Goal: Task Accomplishment & Management: Use online tool/utility

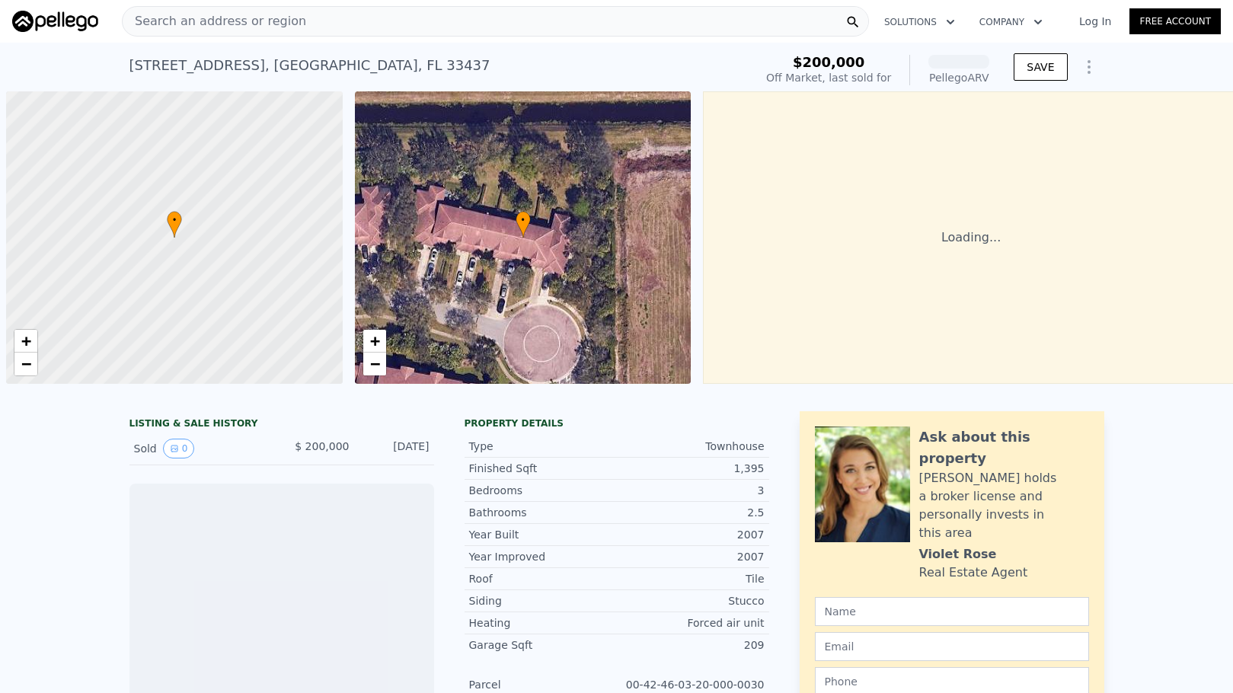
scroll to position [0, 6]
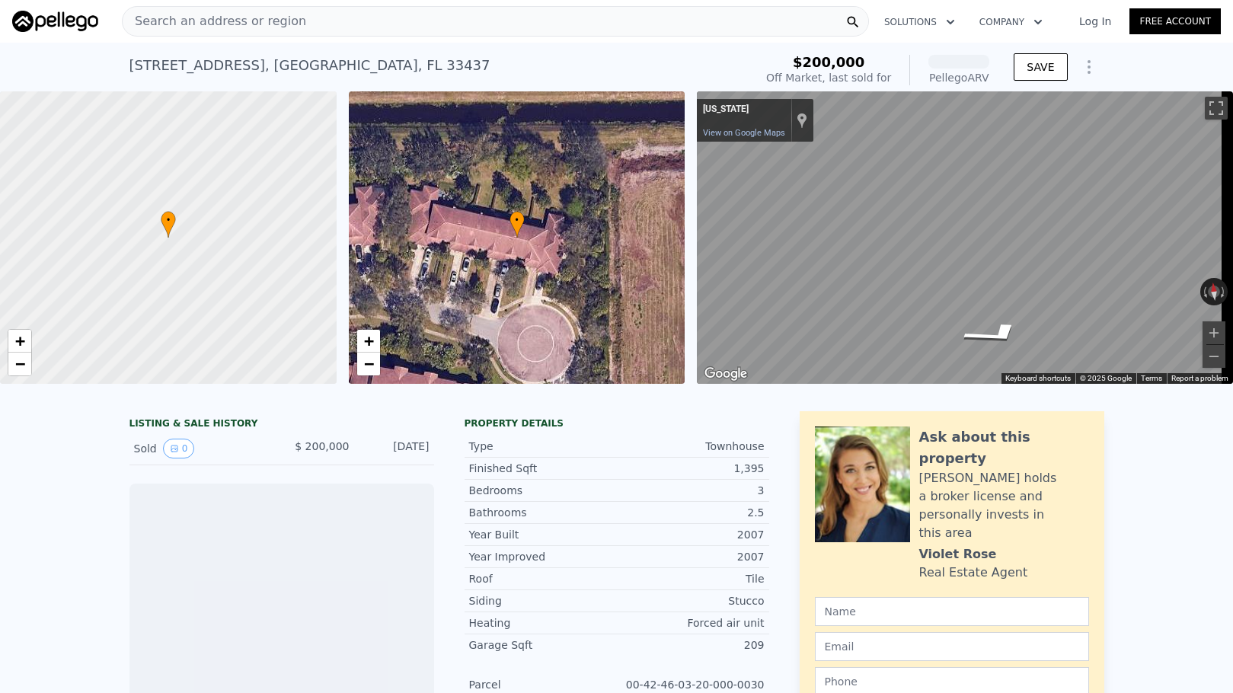
click at [190, 18] on span "Search an address or region" at bounding box center [214, 21] width 183 height 18
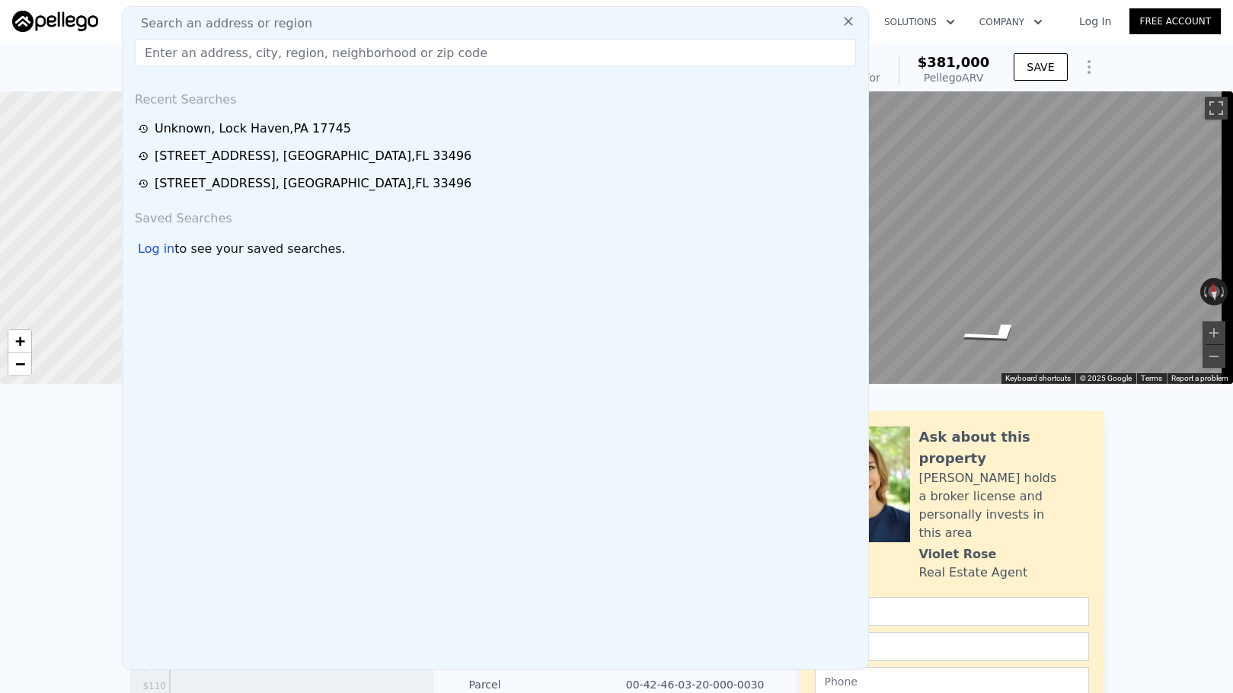
click at [190, 18] on span "Search an address or region" at bounding box center [220, 23] width 183 height 18
click at [187, 63] on input "text" at bounding box center [495, 52] width 721 height 27
paste input "[STREET_ADDRESS]"
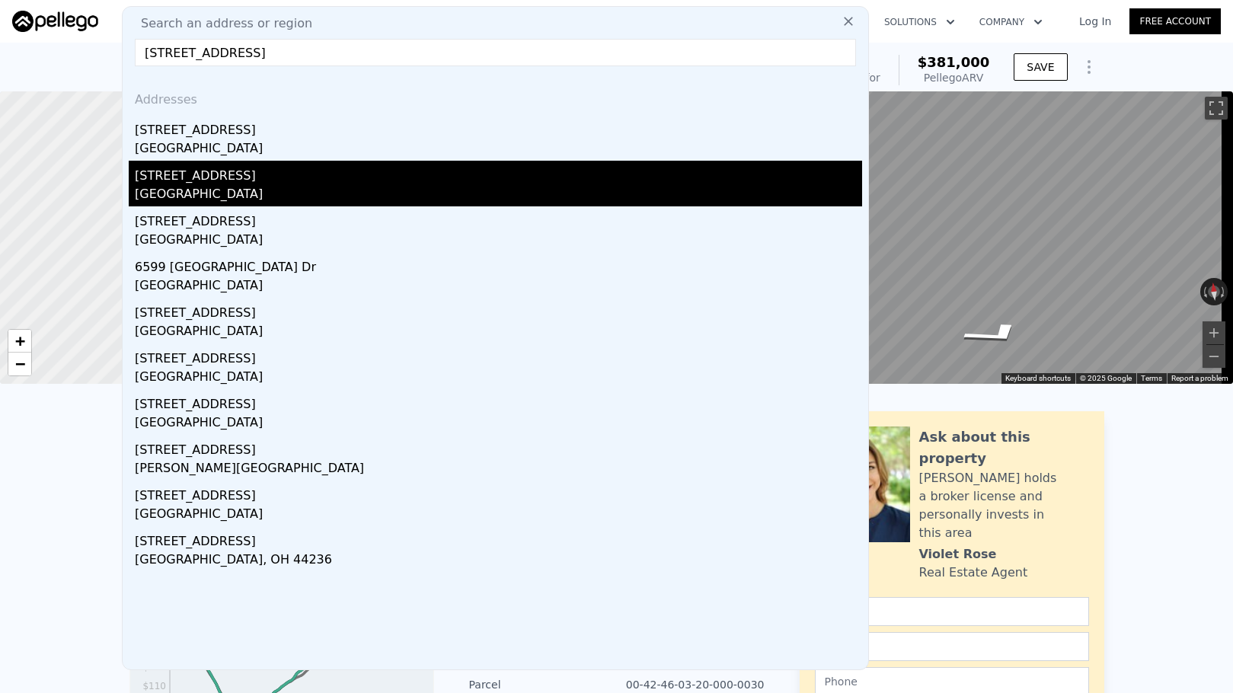
type input "[STREET_ADDRESS]"
click at [203, 174] on div "[STREET_ADDRESS]" at bounding box center [498, 173] width 727 height 24
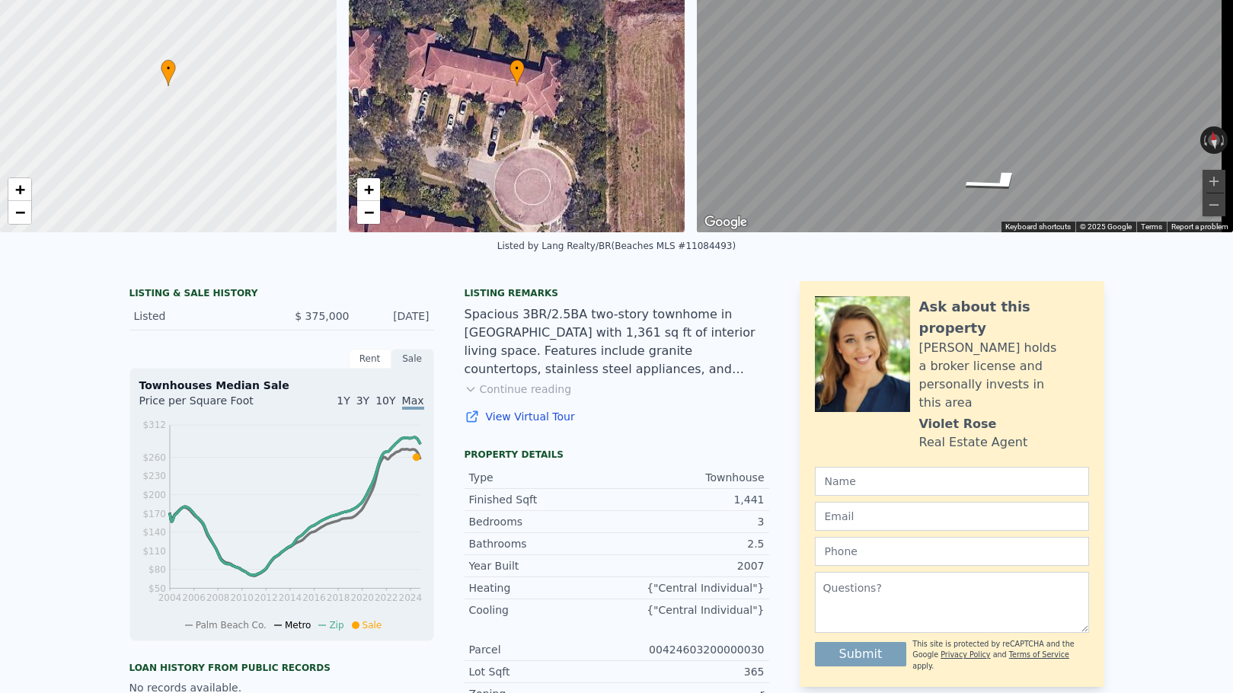
scroll to position [5, 0]
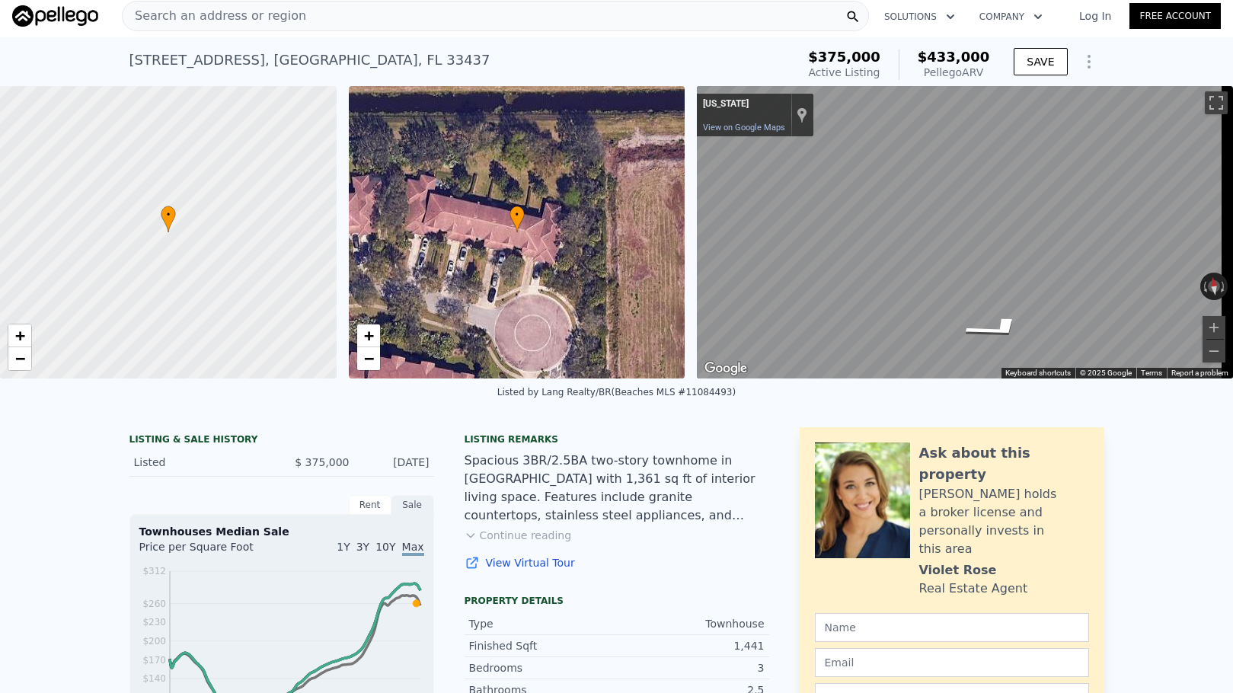
click at [461, 14] on div "Search an address or region" at bounding box center [495, 16] width 747 height 30
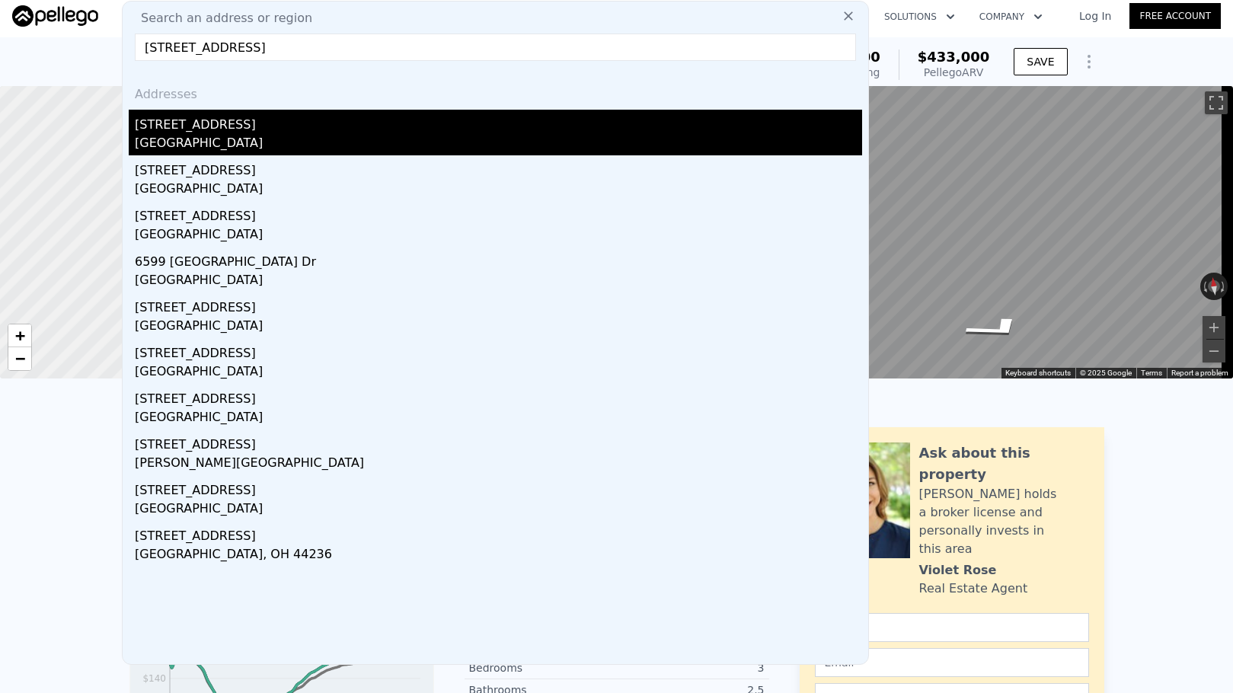
type input "[STREET_ADDRESS]"
click at [317, 124] on div "[STREET_ADDRESS]" at bounding box center [498, 122] width 727 height 24
type input "$ 381,000"
type input "$ 144,455"
